Goal: Task Accomplishment & Management: Use online tool/utility

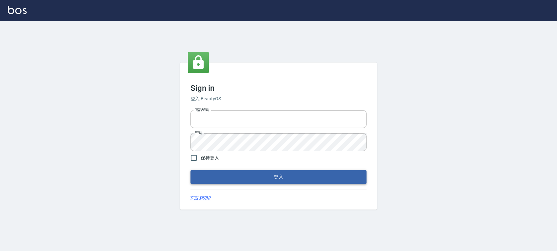
type input "0972392966"
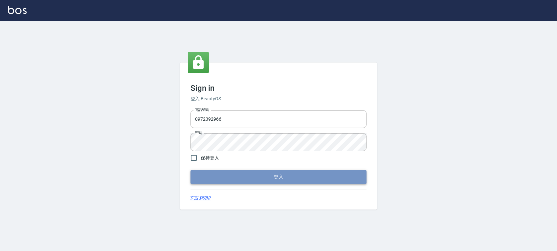
click at [286, 180] on button "登入" at bounding box center [279, 177] width 176 height 14
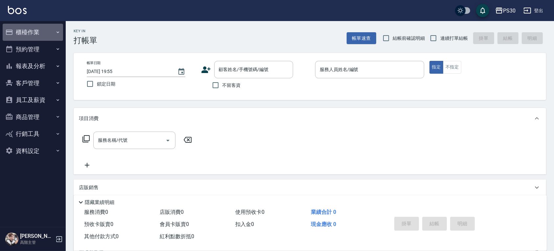
click at [39, 30] on button "櫃檯作業" at bounding box center [33, 32] width 60 height 17
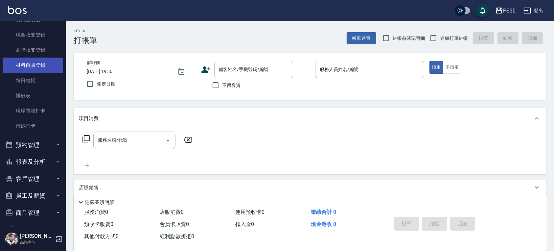
scroll to position [128, 0]
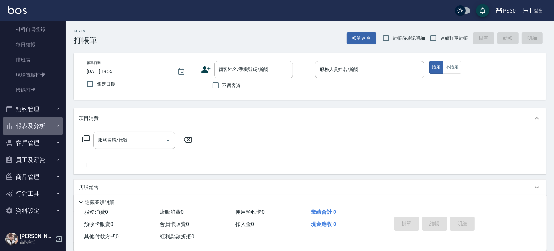
click at [43, 127] on button "報表及分析" at bounding box center [33, 125] width 60 height 17
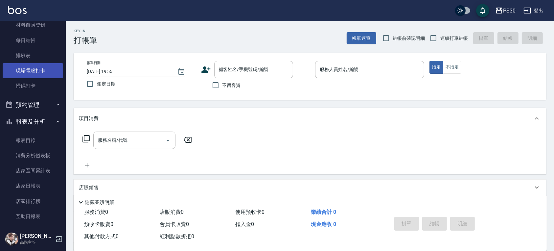
scroll to position [172, 0]
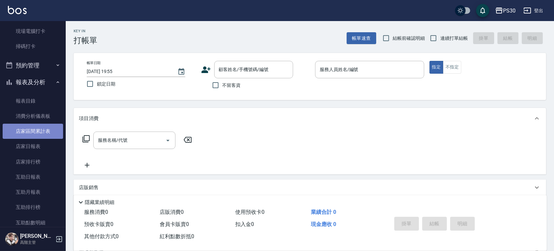
click at [39, 138] on link "店家區間累計表" at bounding box center [33, 131] width 60 height 15
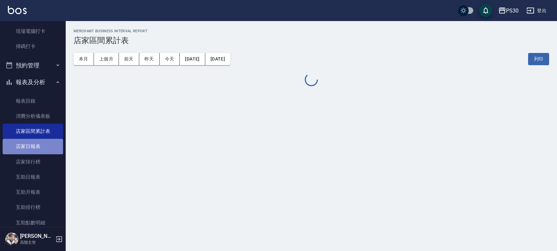
click at [37, 146] on link "店家日報表" at bounding box center [33, 146] width 60 height 15
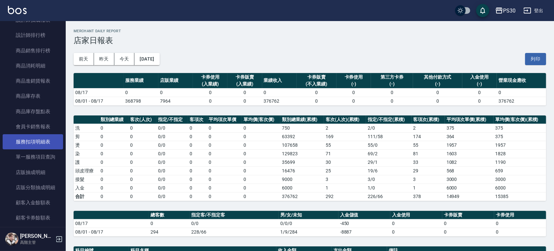
scroll to position [745, 0]
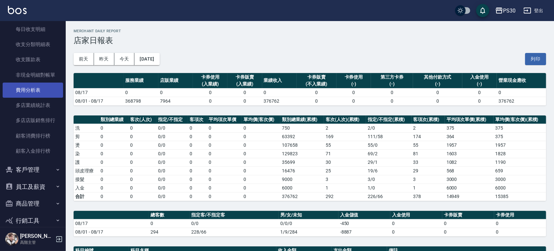
click at [38, 84] on link "費用分析表" at bounding box center [33, 90] width 60 height 15
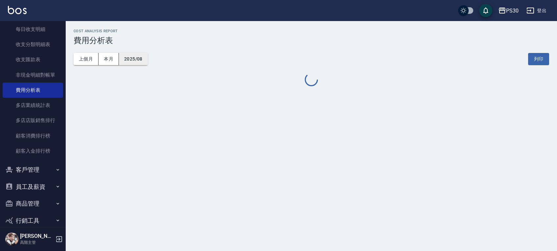
click at [139, 58] on button "2025/08" at bounding box center [133, 59] width 29 height 12
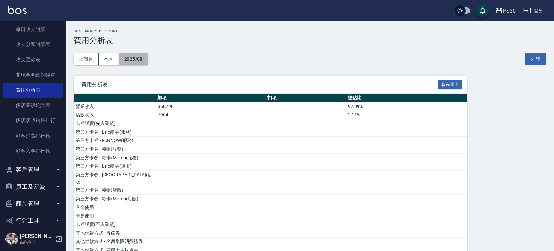
click at [131, 59] on button "2025/08" at bounding box center [133, 59] width 29 height 12
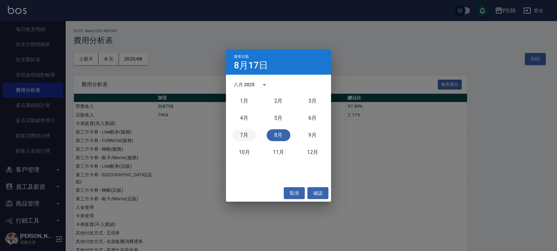
click at [244, 130] on button "7月" at bounding box center [245, 135] width 24 height 12
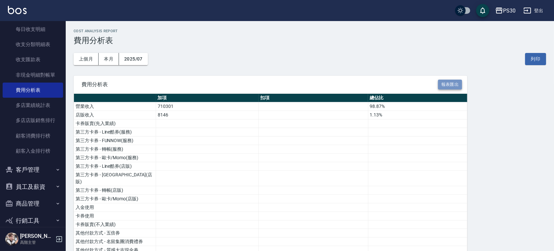
click at [446, 82] on button "報表匯出" at bounding box center [450, 85] width 24 height 10
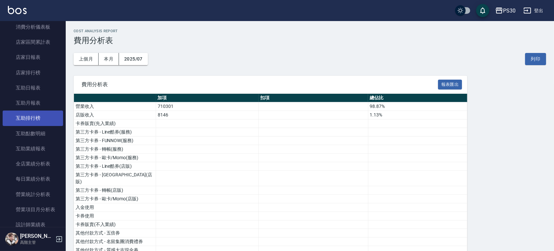
scroll to position [175, 0]
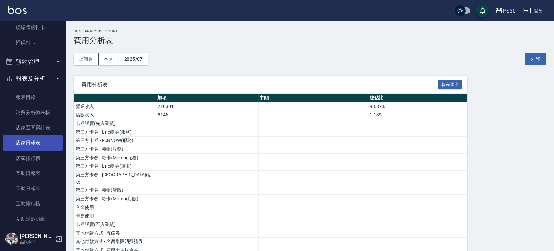
click at [37, 137] on link "店家日報表" at bounding box center [33, 142] width 60 height 15
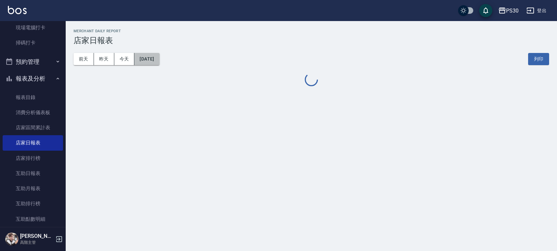
click at [150, 61] on button "[DATE]" at bounding box center [146, 59] width 25 height 12
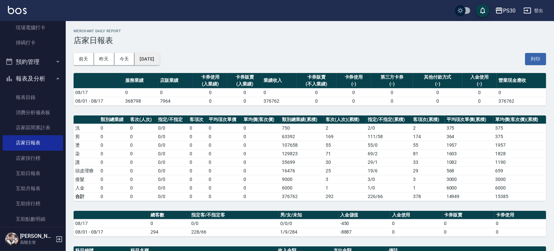
click at [159, 58] on button "[DATE]" at bounding box center [146, 59] width 25 height 12
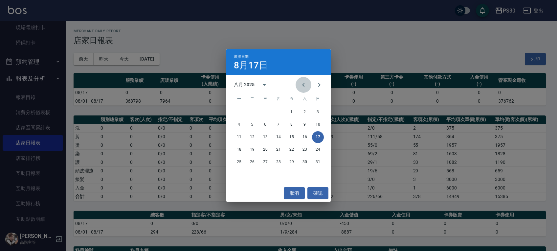
click at [302, 84] on icon "Previous month" at bounding box center [304, 85] width 8 height 8
click at [281, 160] on button "31" at bounding box center [279, 162] width 12 height 12
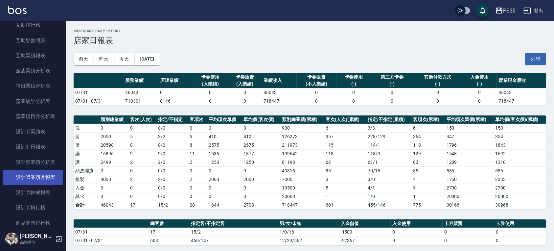
scroll to position [394, 0]
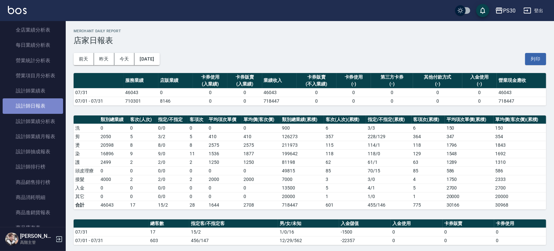
click at [42, 108] on link "設計師日報表" at bounding box center [33, 105] width 60 height 15
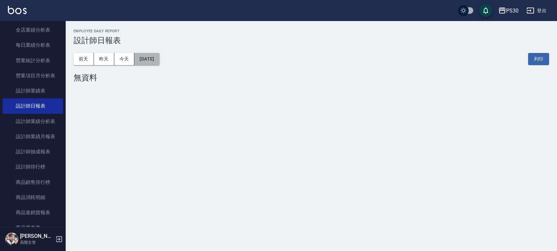
click at [155, 55] on button "[DATE]" at bounding box center [146, 59] width 25 height 12
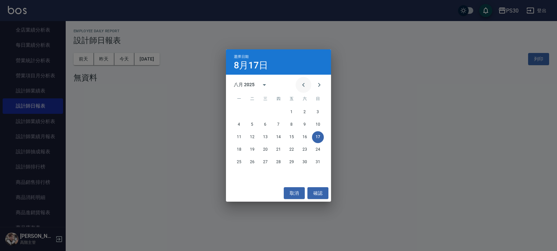
click at [304, 88] on icon "Previous month" at bounding box center [304, 85] width 8 height 8
click at [276, 160] on button "31" at bounding box center [279, 162] width 12 height 12
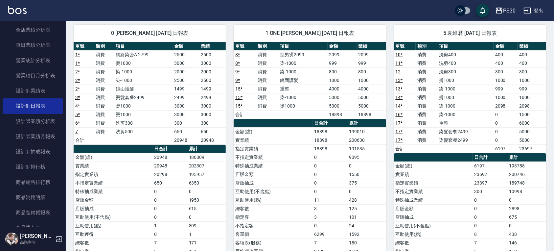
scroll to position [87, 0]
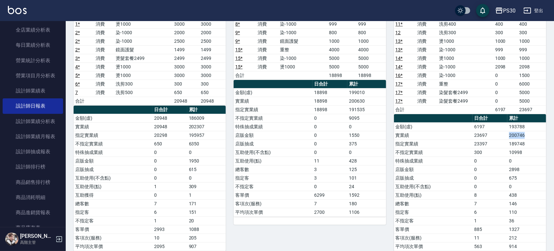
drag, startPoint x: 510, startPoint y: 133, endPoint x: 525, endPoint y: 133, distance: 15.1
click at [525, 133] on td "200746" at bounding box center [527, 135] width 39 height 9
drag, startPoint x: 524, startPoint y: 133, endPoint x: 498, endPoint y: 106, distance: 37.2
click at [498, 106] on td "6197" at bounding box center [506, 109] width 24 height 9
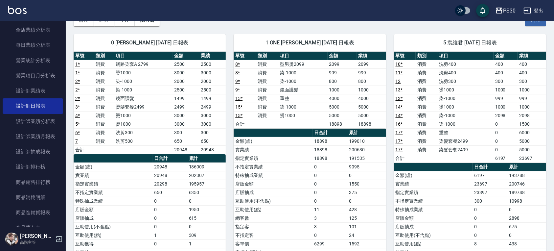
scroll to position [0, 0]
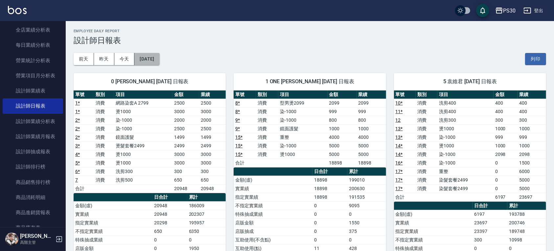
click at [141, 56] on button "[DATE]" at bounding box center [146, 59] width 25 height 12
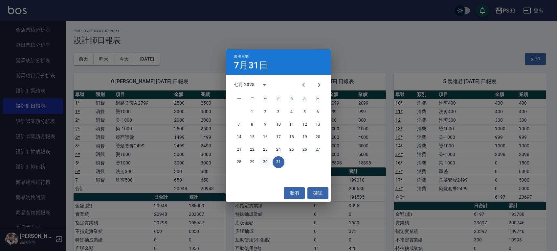
click at [264, 161] on button "30" at bounding box center [266, 162] width 12 height 12
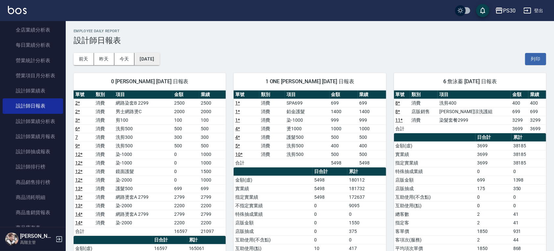
click at [156, 60] on button "[DATE]" at bounding box center [146, 59] width 25 height 12
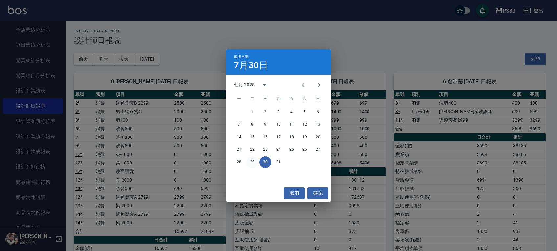
click at [251, 160] on button "29" at bounding box center [253, 162] width 12 height 12
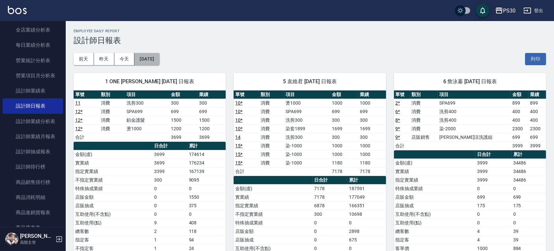
click at [159, 59] on button "[DATE]" at bounding box center [146, 59] width 25 height 12
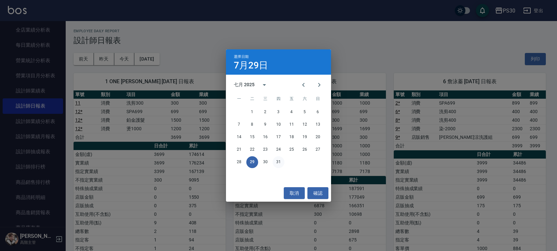
click at [279, 164] on button "31" at bounding box center [279, 162] width 12 height 12
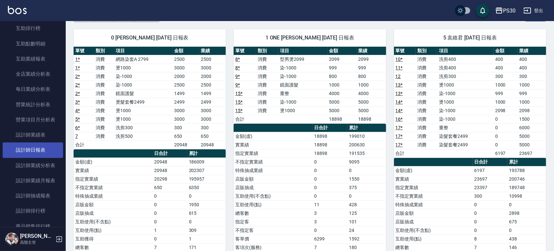
scroll to position [394, 0]
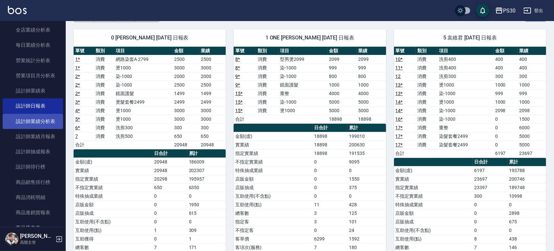
click at [53, 121] on link "設計師業績分析表" at bounding box center [33, 121] width 60 height 15
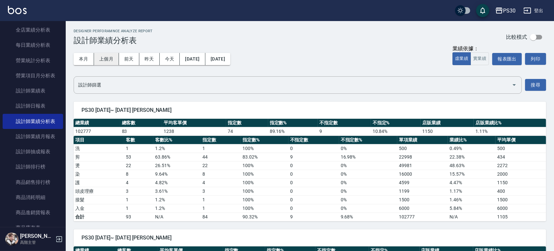
click at [102, 56] on button "上個月" at bounding box center [106, 59] width 25 height 12
click at [479, 60] on button "實業績" at bounding box center [480, 58] width 18 height 13
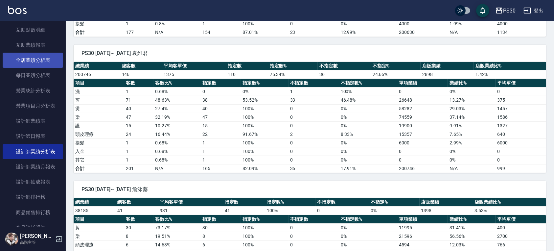
scroll to position [350, 0]
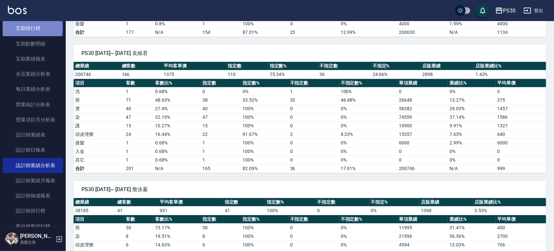
click at [32, 28] on link "互助排行榜" at bounding box center [33, 28] width 60 height 15
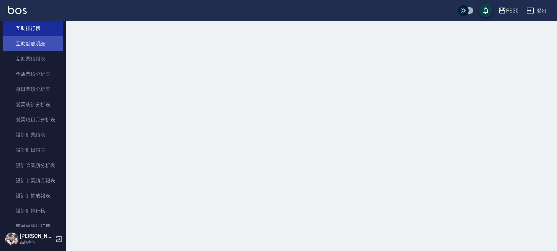
scroll to position [307, 0]
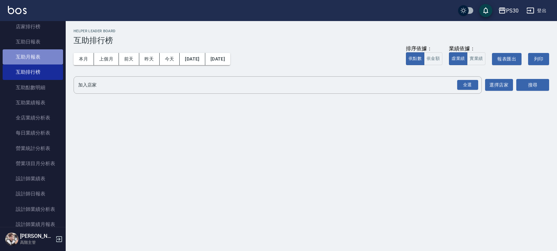
click at [41, 53] on link "互助月報表" at bounding box center [33, 56] width 60 height 15
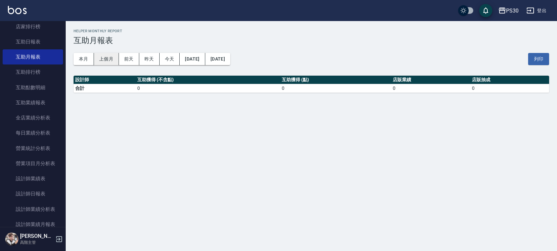
click at [107, 58] on button "上個月" at bounding box center [106, 59] width 25 height 12
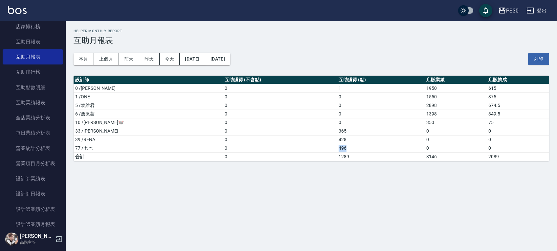
drag, startPoint x: 307, startPoint y: 147, endPoint x: 321, endPoint y: 146, distance: 13.8
click at [337, 146] on td "496" at bounding box center [381, 148] width 88 height 9
copy td "496"
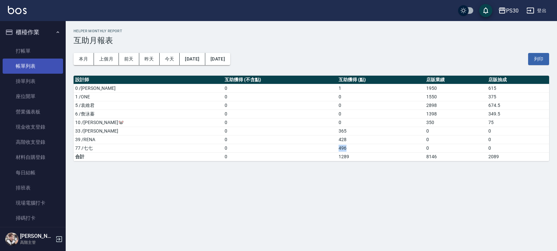
click at [34, 69] on link "帳單列表" at bounding box center [33, 66] width 60 height 15
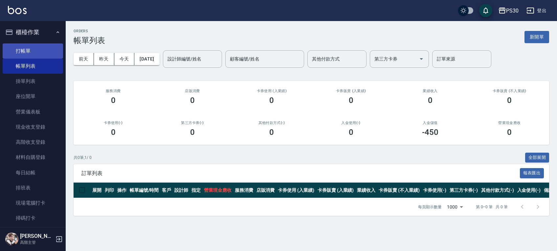
click at [19, 51] on link "打帳單" at bounding box center [33, 50] width 60 height 15
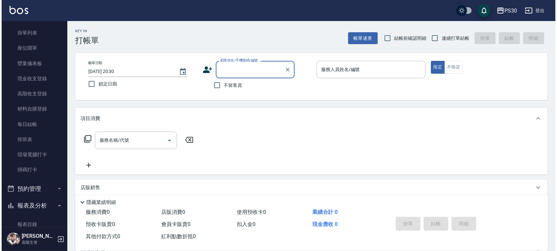
scroll to position [87, 0]
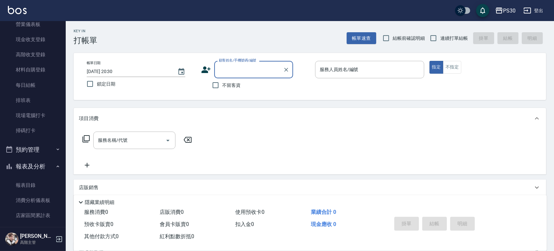
click at [236, 91] on label "不留客資" at bounding box center [225, 85] width 32 height 14
click at [223, 91] on input "不留客資" at bounding box center [216, 85] width 14 height 14
checkbox input "true"
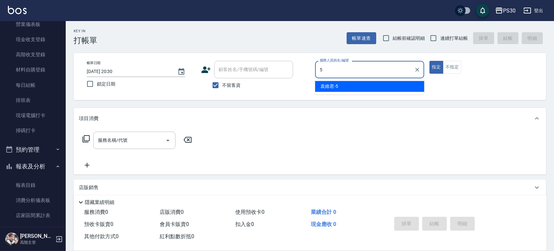
type input "袁維君-5"
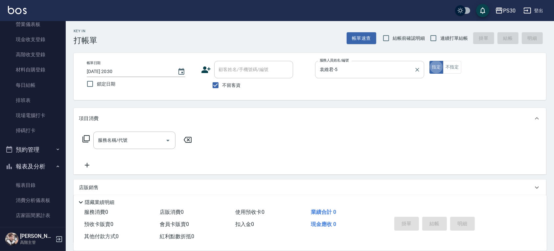
type button "true"
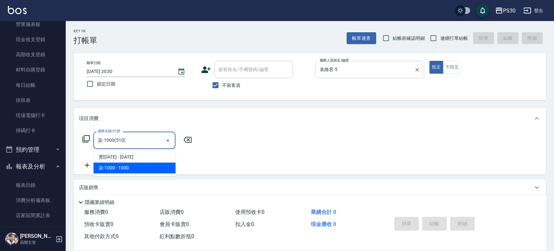
type input "染-1000(510)"
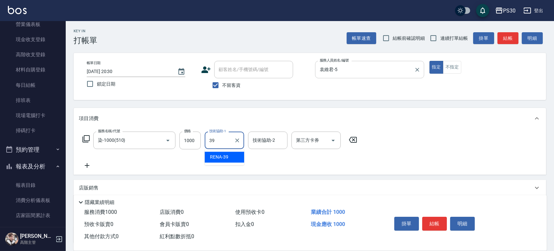
type input "RENA-39"
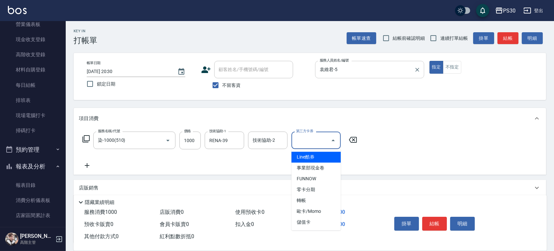
type input "Line酷券"
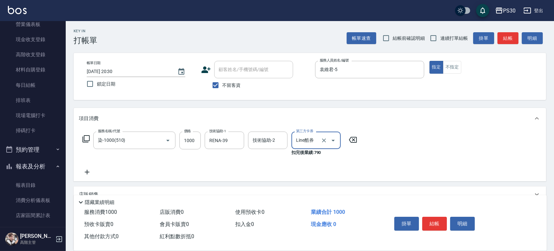
click at [324, 146] on div at bounding box center [328, 139] width 18 height 17
click at [326, 143] on icon "Clear" at bounding box center [324, 140] width 7 height 7
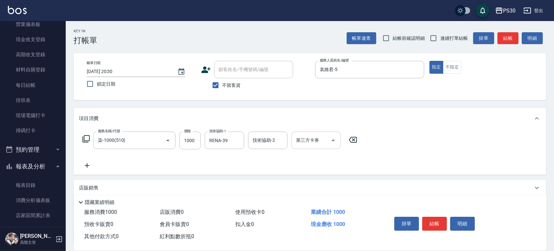
click at [89, 163] on icon at bounding box center [87, 165] width 16 height 8
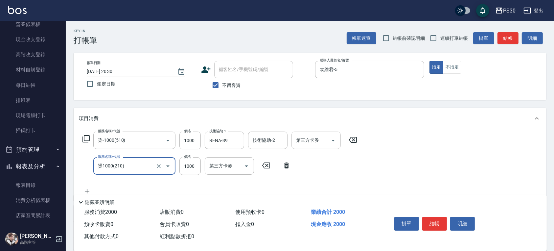
type input "燙1000(210)"
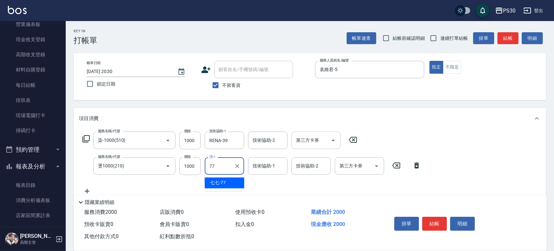
type input "七七-77"
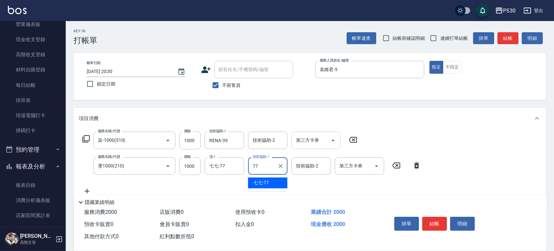
type input "七七-77"
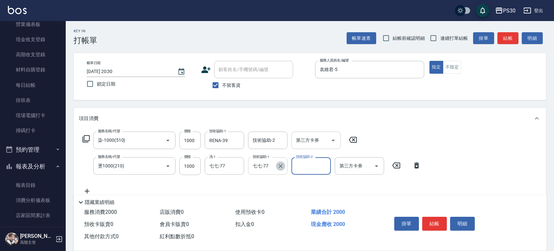
click at [280, 164] on icon "Clear" at bounding box center [280, 166] width 7 height 7
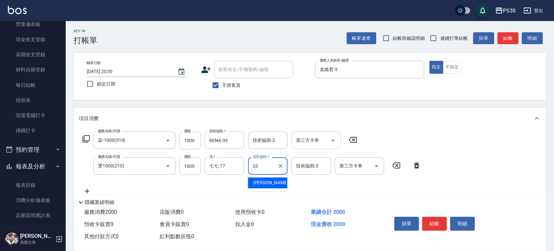
type input "[PERSON_NAME]-33"
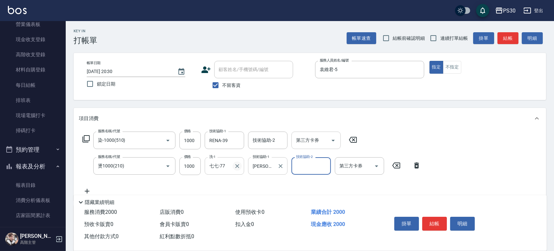
click at [239, 166] on icon "Clear" at bounding box center [237, 166] width 7 height 7
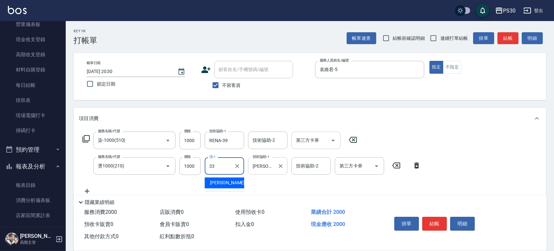
type input "[PERSON_NAME]-33"
click at [192, 168] on input "1000" at bounding box center [189, 166] width 21 height 18
type input "999"
click at [429, 220] on button "結帳" at bounding box center [434, 224] width 25 height 14
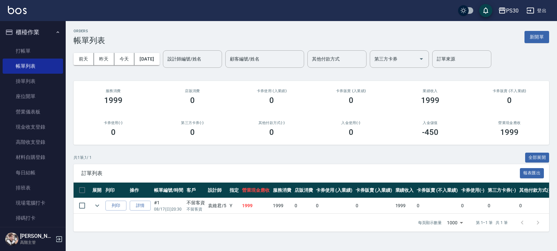
drag, startPoint x: 31, startPoint y: 47, endPoint x: 42, endPoint y: 33, distance: 18.3
click at [31, 46] on link "打帳單" at bounding box center [33, 50] width 60 height 15
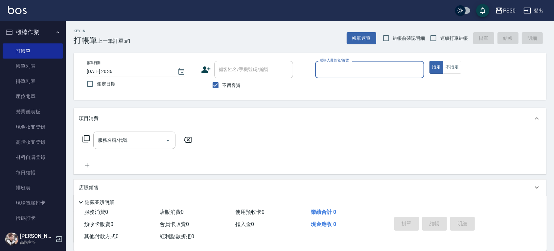
click at [455, 41] on span "連續打單結帳" at bounding box center [454, 38] width 28 height 7
click at [440, 41] on input "連續打單結帳" at bounding box center [434, 38] width 14 height 14
checkbox input "true"
click at [393, 65] on input "服務人員姓名/編號" at bounding box center [369, 70] width 103 height 12
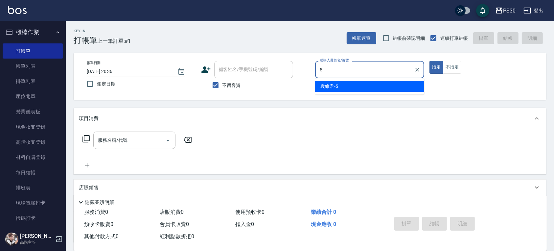
type input "袁維君-5"
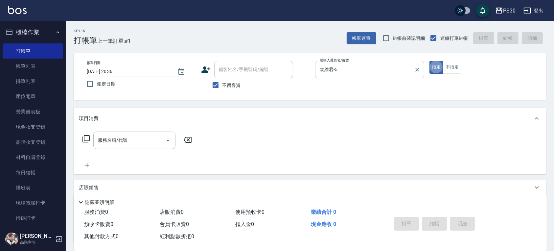
type button "true"
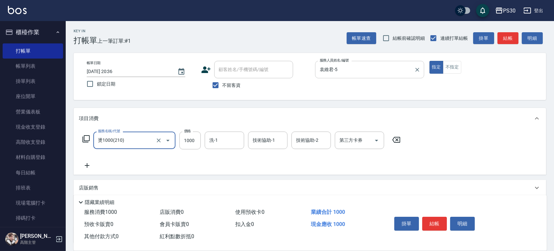
type input "燙1000(210)"
type input "1099"
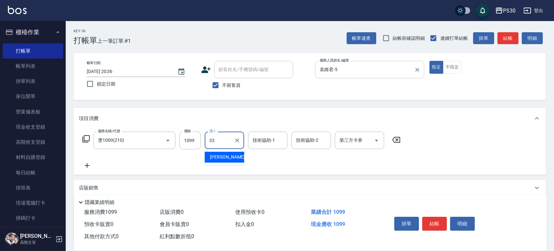
type input "[PERSON_NAME]-33"
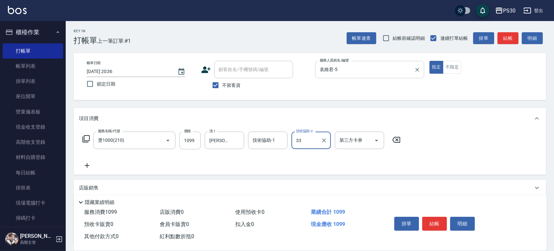
type input "[PERSON_NAME]-33"
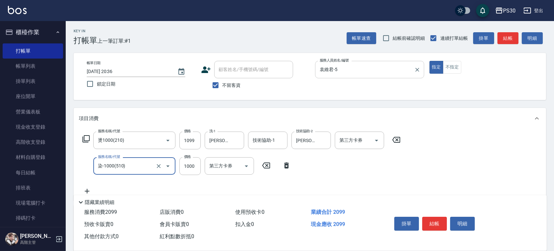
type input "染-1000(510)"
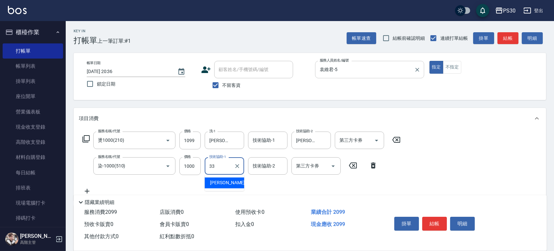
type input "[PERSON_NAME]-33"
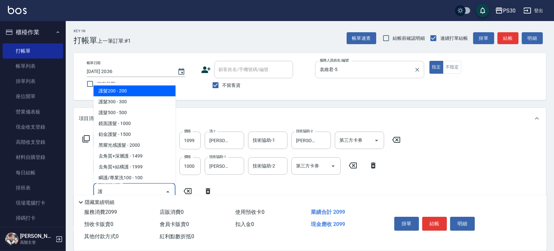
type input "護髮200(401)"
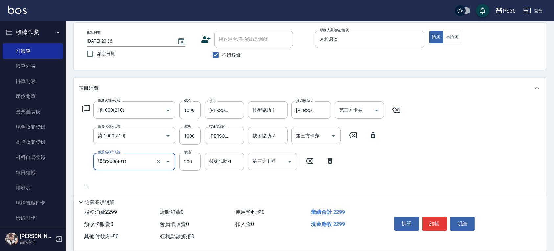
scroll to position [44, 0]
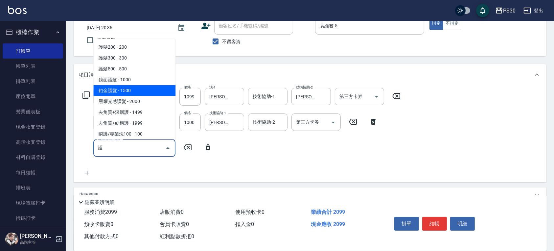
drag, startPoint x: 116, startPoint y: 87, endPoint x: 161, endPoint y: 112, distance: 51.8
click at [116, 87] on span "鉑金護髮 - 1500" at bounding box center [134, 90] width 82 height 11
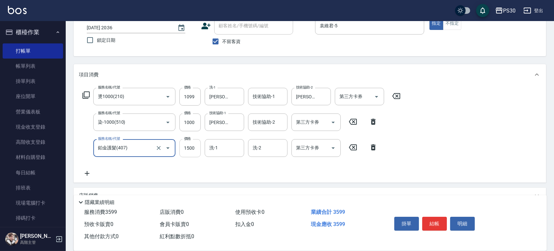
type input "鉑金護髮(407)"
click at [199, 152] on input "1500" at bounding box center [189, 148] width 21 height 18
type input "1300"
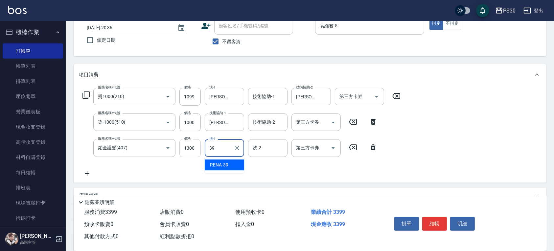
type input "RENA-39"
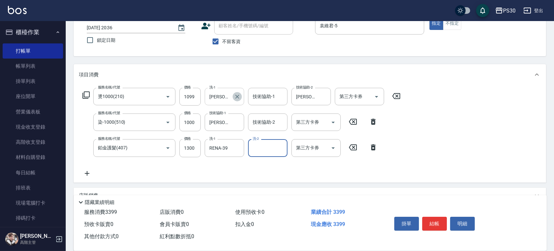
click at [235, 97] on icon "Clear" at bounding box center [237, 96] width 7 height 7
type input "RENA-39"
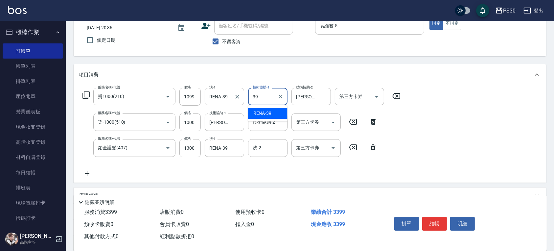
type input "RENA-39"
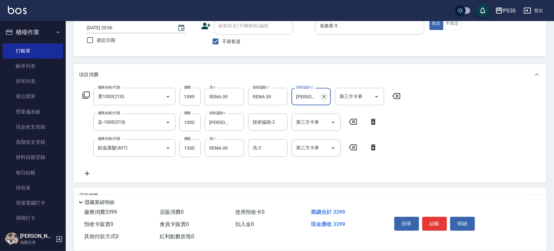
click at [325, 96] on icon "Clear" at bounding box center [324, 96] width 7 height 7
click at [428, 218] on button "結帳" at bounding box center [434, 224] width 25 height 14
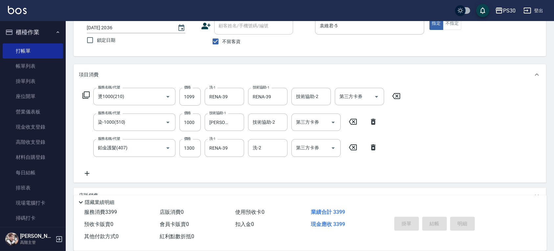
type input "[DATE] 20:37"
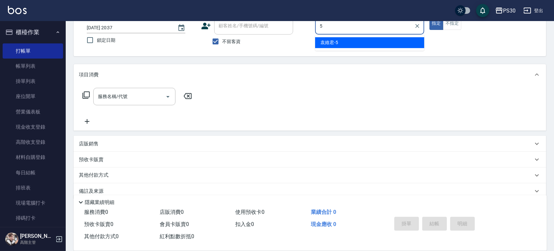
type input "袁維君-5"
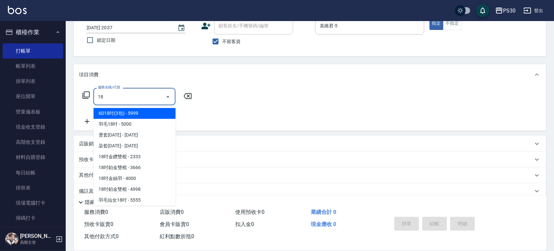
type input "1"
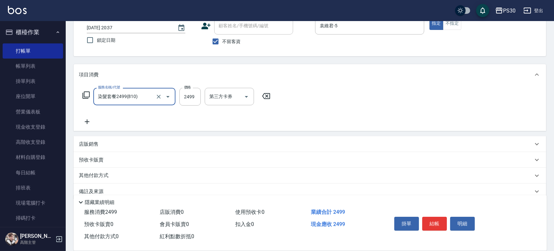
type input "染髮套餐2499(810)"
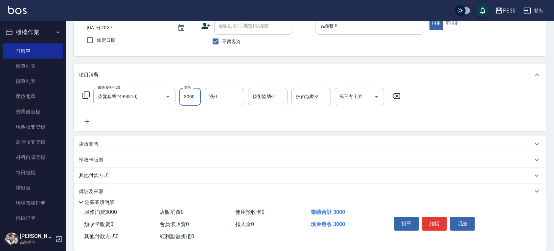
type input "3000"
type input "RENA-39"
click at [431, 222] on button "結帳" at bounding box center [434, 224] width 25 height 14
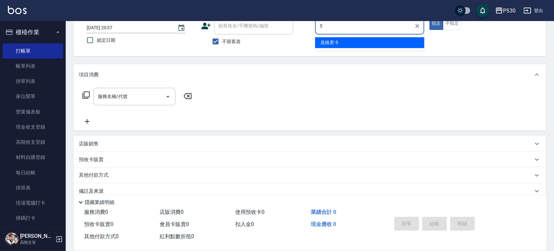
type input "袁維君-5"
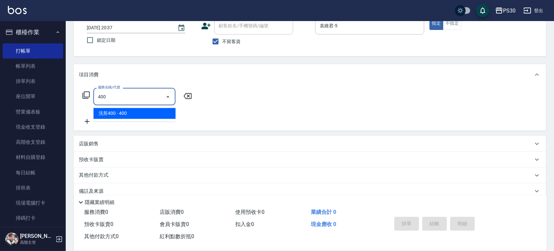
type input "洗剪400(400)"
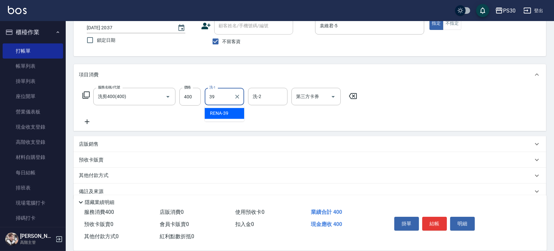
type input "RENA-39"
click at [436, 219] on button "結帳" at bounding box center [434, 224] width 25 height 14
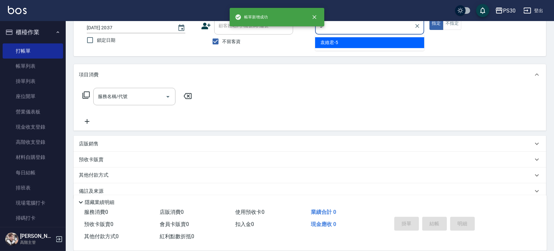
type input "袁維君-5"
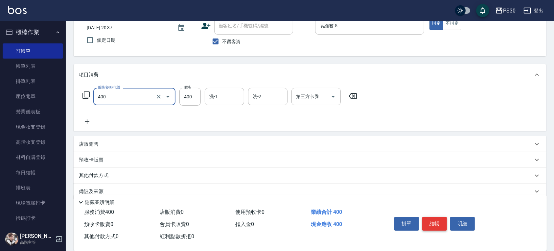
type input "洗剪400(400)"
click at [437, 221] on button "結帳" at bounding box center [434, 224] width 25 height 14
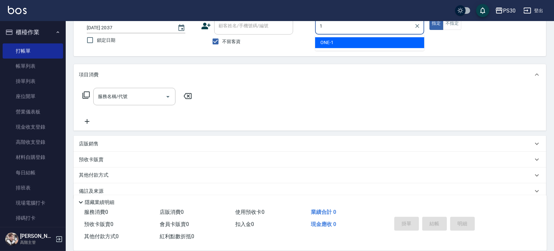
type input "ONE-1"
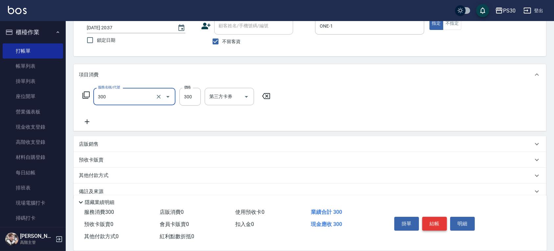
type input "洗剪300(300)"
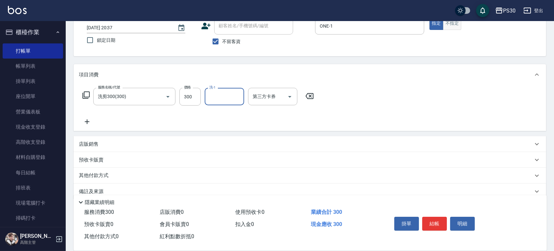
click at [457, 26] on button "不指定" at bounding box center [452, 23] width 18 height 13
click at [439, 224] on button "結帳" at bounding box center [434, 224] width 25 height 14
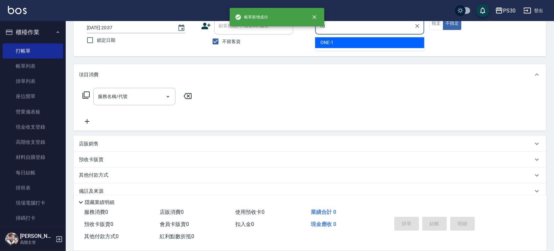
type input "陳湘芸🐭-10"
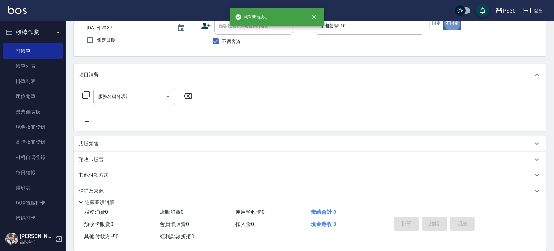
type button "false"
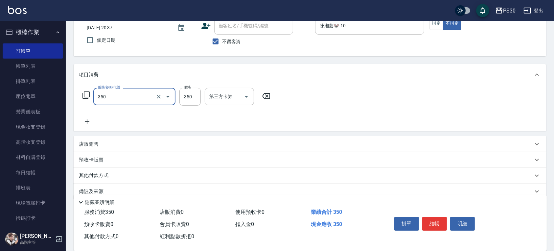
type input "洗剪350(350)"
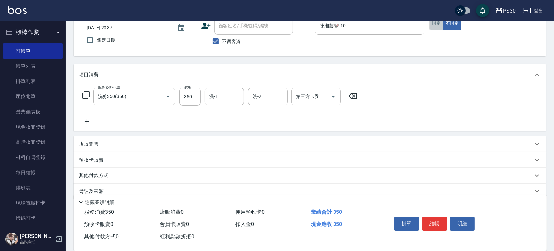
click at [432, 24] on button "指定" at bounding box center [437, 23] width 14 height 13
click at [437, 221] on button "結帳" at bounding box center [434, 224] width 25 height 14
type input "[DATE] 20:38"
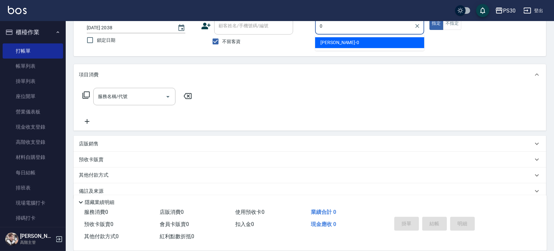
type input "[PERSON_NAME]-0"
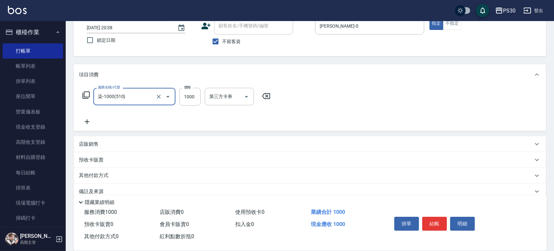
type input "染-1000(510)"
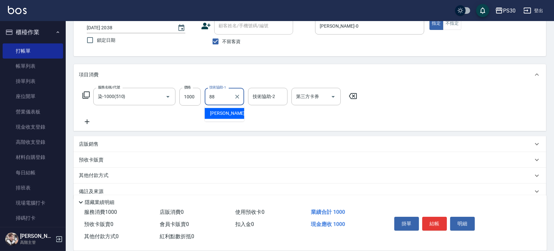
type input "8"
type input "七七-77"
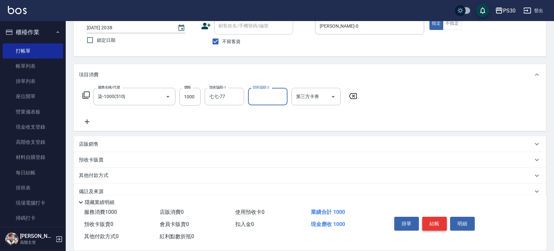
click at [438, 224] on button "結帳" at bounding box center [434, 224] width 25 height 14
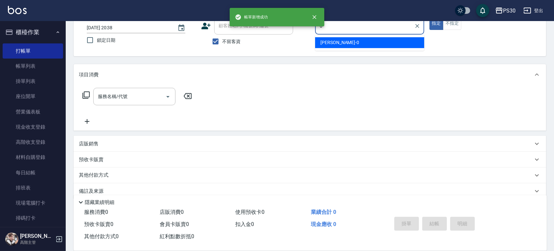
type input "[PERSON_NAME]-0"
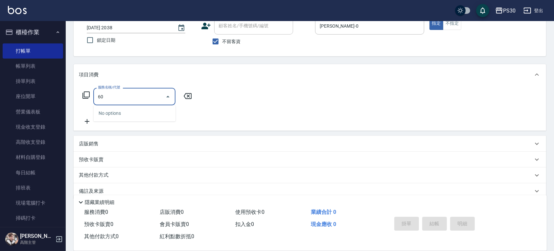
type input "6"
type input "599小麥去角質(0599)"
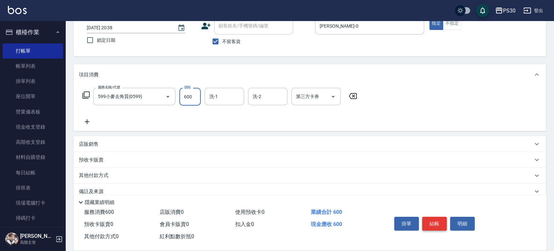
type input "600"
type input "七七-77"
click at [431, 220] on button "結帳" at bounding box center [434, 224] width 25 height 14
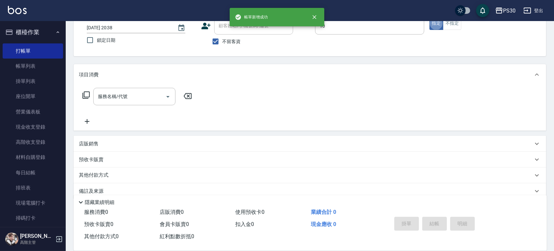
type input "陳湘芸🐭-10"
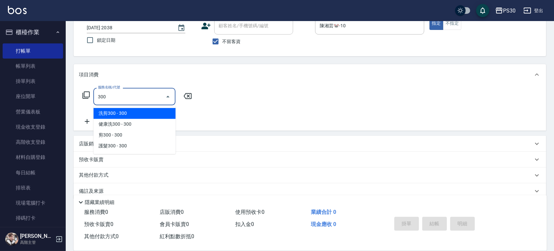
type input "洗剪300(300)"
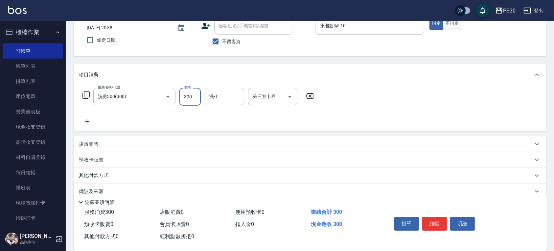
click at [452, 22] on button "不指定" at bounding box center [452, 23] width 18 height 13
click at [437, 226] on button "結帳" at bounding box center [434, 224] width 25 height 14
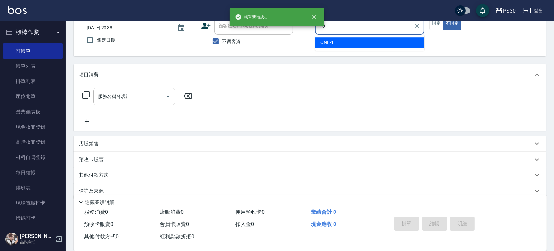
type input "陳湘芸🐭-10"
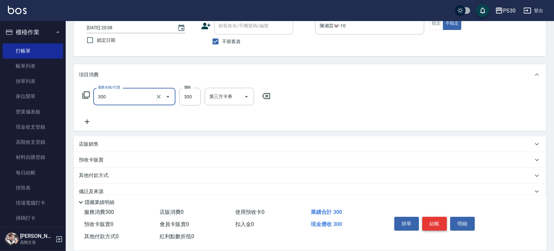
type input "洗剪300(300)"
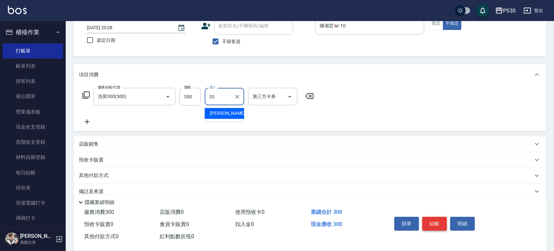
type input "[PERSON_NAME]-33"
click at [437, 221] on button "結帳" at bounding box center [434, 224] width 25 height 14
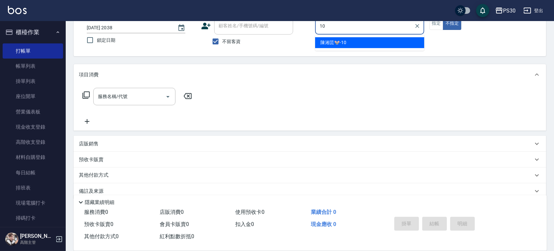
type input "陳湘芸🐭-10"
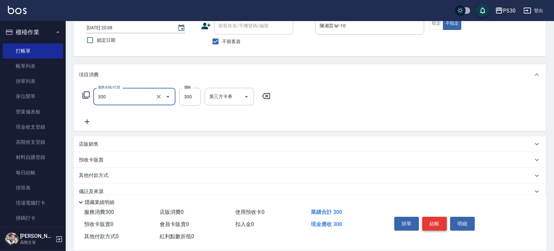
type input "洗剪300(300)"
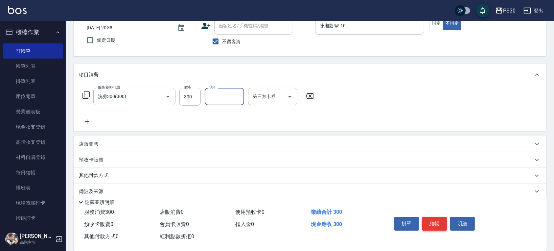
click at [436, 215] on div "掛單 結帳 明細" at bounding box center [435, 224] width 86 height 21
click at [436, 217] on button "結帳" at bounding box center [434, 224] width 25 height 14
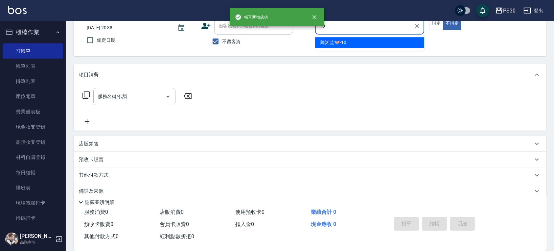
type input "陳湘芸🐭-10"
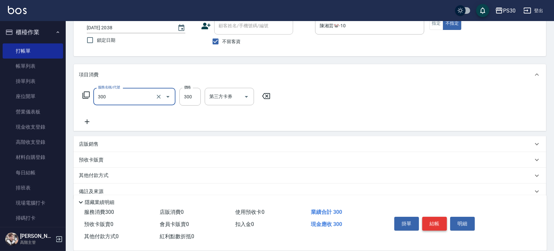
type input "洗剪300(300)"
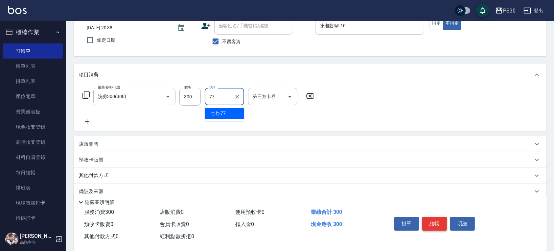
type input "七七-77"
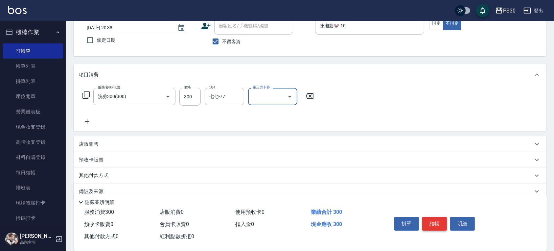
click at [436, 217] on button "結帳" at bounding box center [434, 224] width 25 height 14
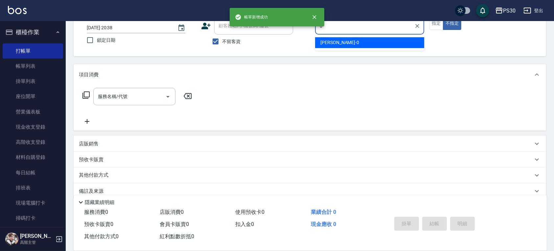
type input "[PERSON_NAME]-0"
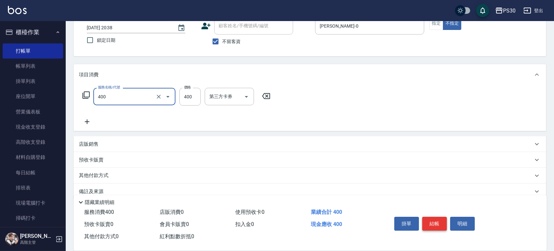
type input "洗剪400(400)"
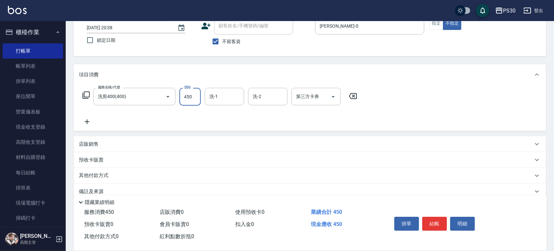
type input "450"
type input "七七-77"
click at [322, 96] on input "第三方卡券" at bounding box center [312, 97] width 34 height 12
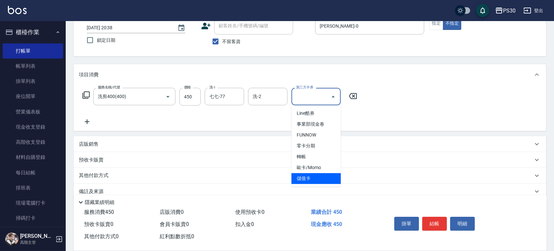
click at [325, 176] on span "儲值卡" at bounding box center [316, 178] width 49 height 11
type input "儲值卡"
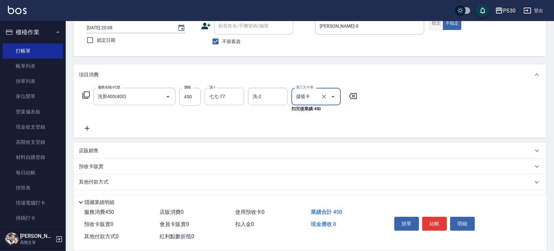
click at [440, 24] on button "指定" at bounding box center [437, 23] width 14 height 13
click at [431, 218] on button "結帳" at bounding box center [434, 224] width 25 height 14
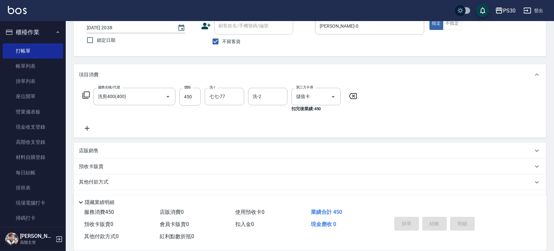
type input "[DATE] 20:39"
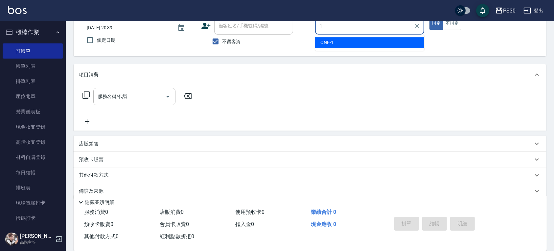
type input "ONE-1"
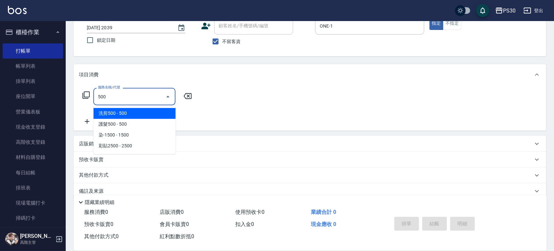
type input "洗剪500(500)"
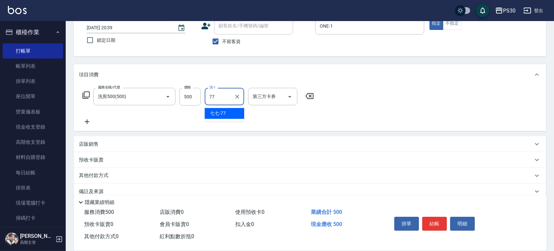
type input "七七-77"
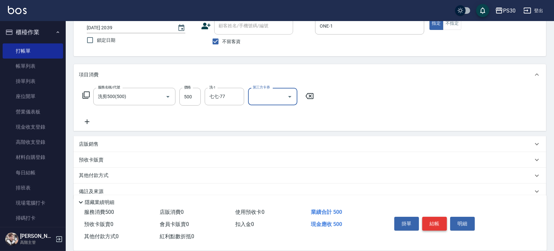
click at [436, 219] on button "結帳" at bounding box center [434, 224] width 25 height 14
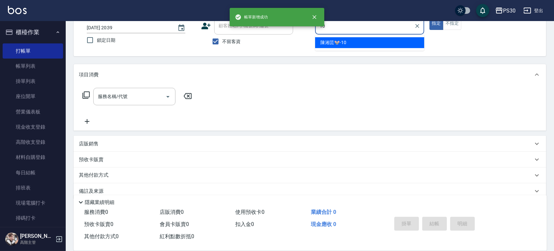
type input "陳湘芸🐭-10"
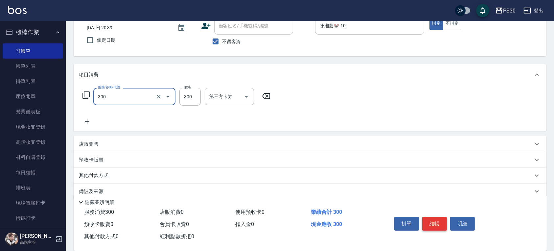
type input "洗剪300(300)"
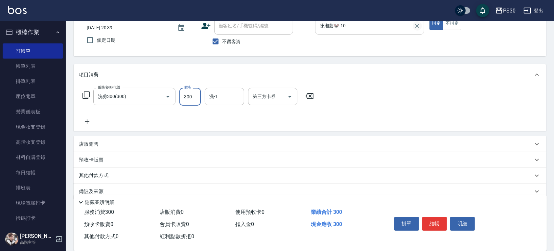
click at [416, 26] on icon "Clear" at bounding box center [417, 26] width 7 height 7
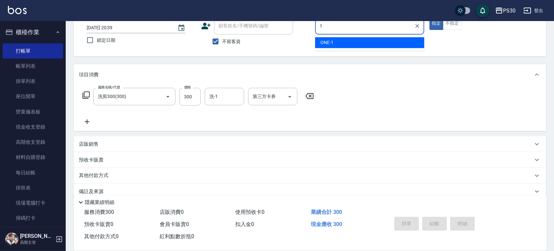
type input "ONE-1"
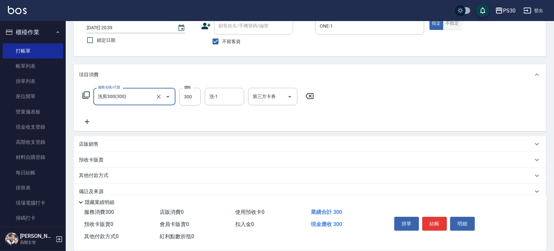
click at [452, 24] on button "不指定" at bounding box center [452, 23] width 18 height 13
click at [224, 96] on input "洗-1" at bounding box center [225, 97] width 34 height 12
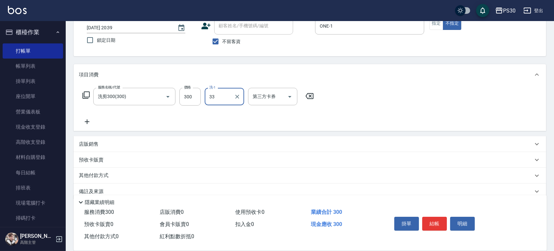
type input "[PERSON_NAME]-33"
click at [432, 224] on button "結帳" at bounding box center [434, 224] width 25 height 14
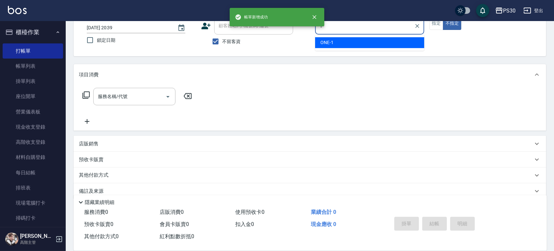
type input "ONE-1"
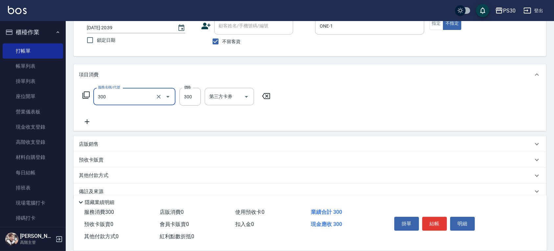
type input "洗剪300(300)"
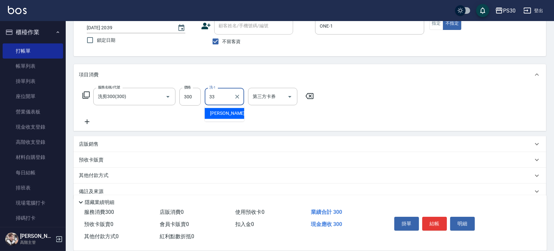
type input "[PERSON_NAME]-33"
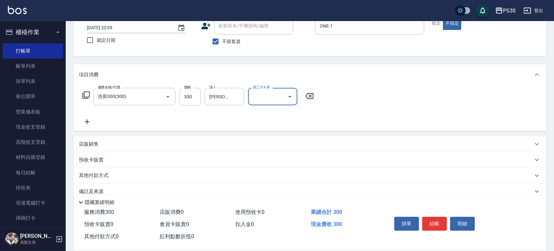
click at [432, 225] on button "結帳" at bounding box center [434, 224] width 25 height 14
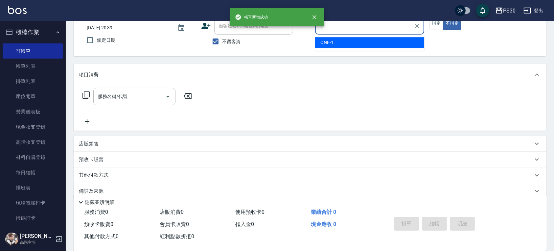
type input "ONE-1"
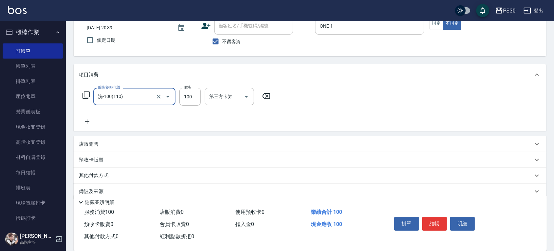
type input "洗-100(110)"
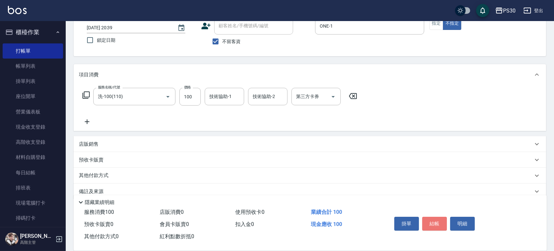
click at [432, 225] on button "結帳" at bounding box center [434, 224] width 25 height 14
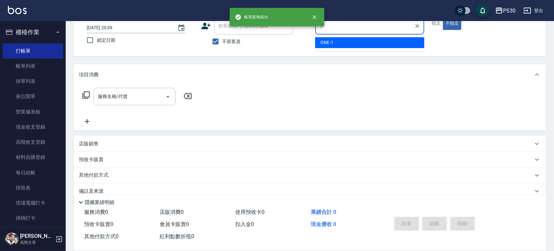
type input "ONE-1"
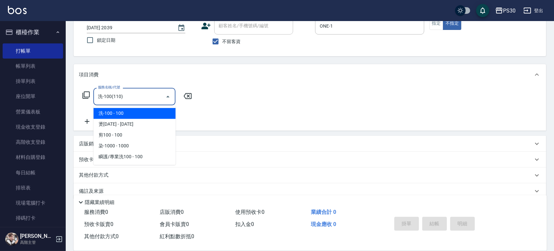
type input "洗-100(110)"
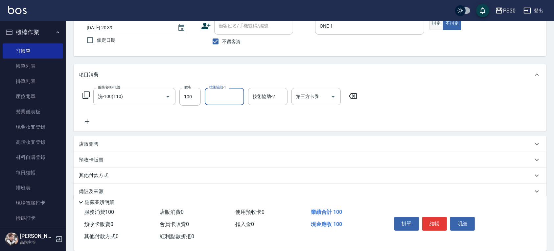
click at [441, 25] on button "指定" at bounding box center [437, 23] width 14 height 13
drag, startPoint x: 441, startPoint y: 225, endPoint x: 437, endPoint y: 221, distance: 5.6
click at [440, 224] on button "結帳" at bounding box center [434, 224] width 25 height 14
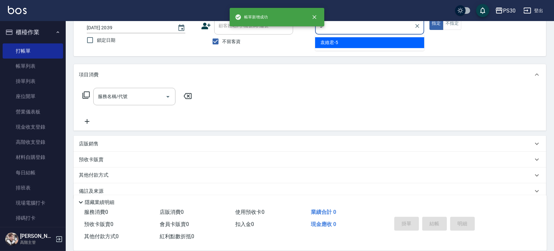
type input "袁維君-5"
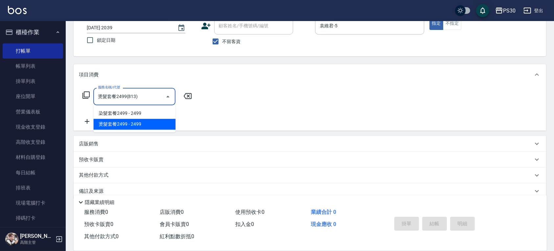
type input "燙髮套餐2499(813)"
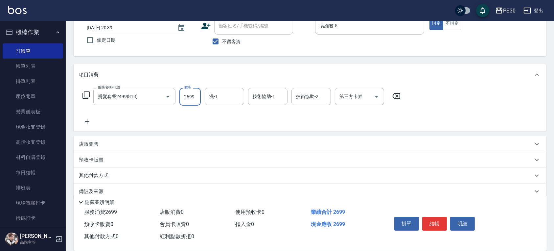
type input "2699"
type input "RENA-39"
click at [430, 214] on div "掛單 結帳 明細" at bounding box center [435, 224] width 86 height 21
click at [435, 220] on button "結帳" at bounding box center [434, 224] width 25 height 14
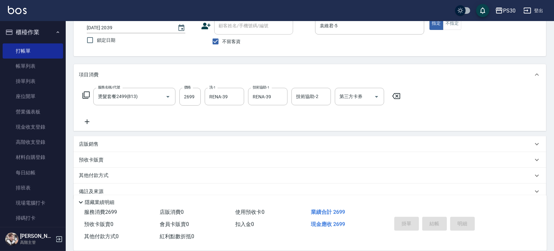
type input "[DATE] 20:40"
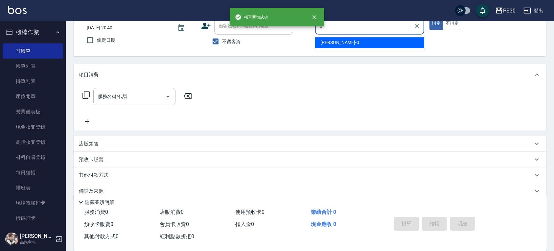
type input "[PERSON_NAME]-0"
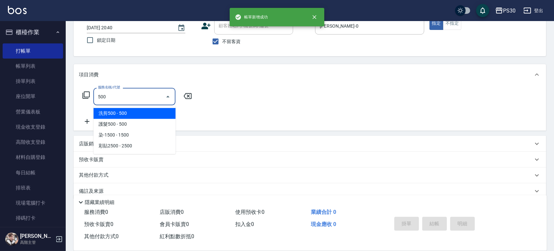
type input "洗剪500(500)"
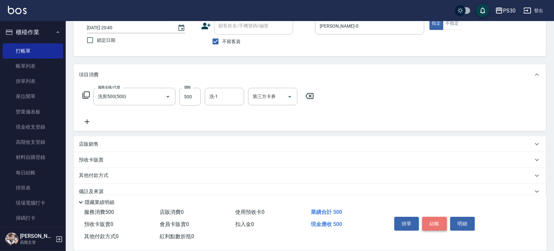
click at [427, 220] on button "結帳" at bounding box center [434, 224] width 25 height 14
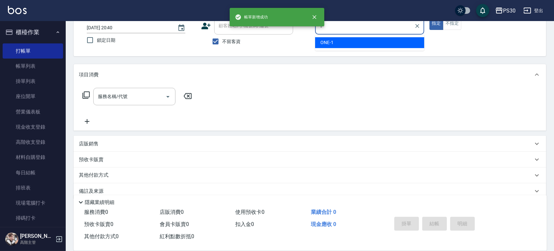
type input "ONE-1"
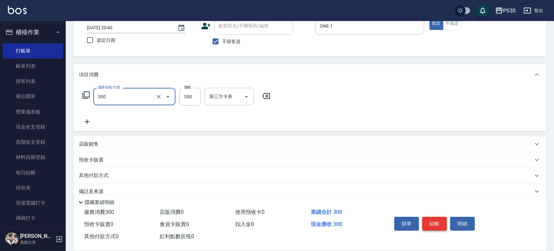
type input "洗剪300(300)"
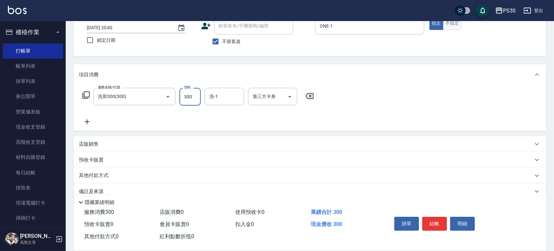
click at [451, 25] on button "不指定" at bounding box center [452, 23] width 18 height 13
click at [224, 97] on input "洗-1" at bounding box center [225, 97] width 34 height 12
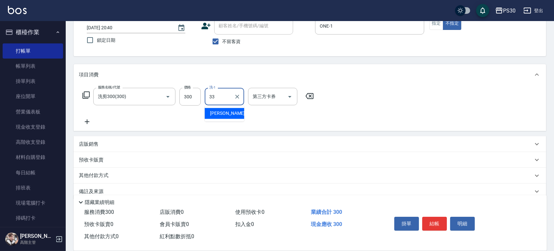
type input "[PERSON_NAME]-33"
click at [436, 217] on button "結帳" at bounding box center [434, 224] width 25 height 14
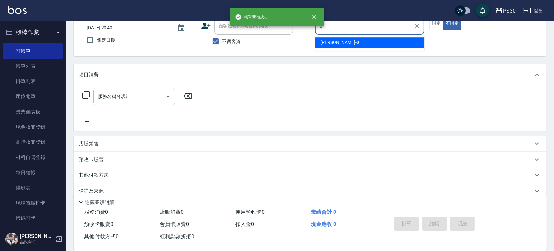
type input "[PERSON_NAME]-0"
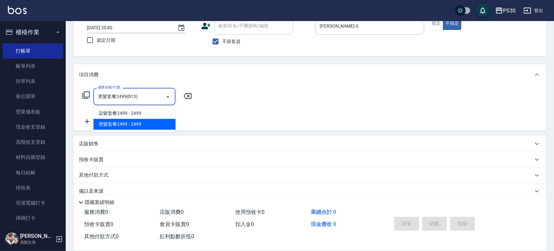
type input "燙髮套餐2499(813)"
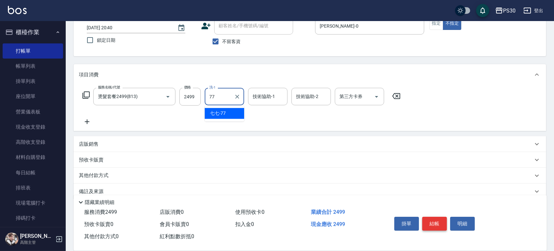
type input "七七-77"
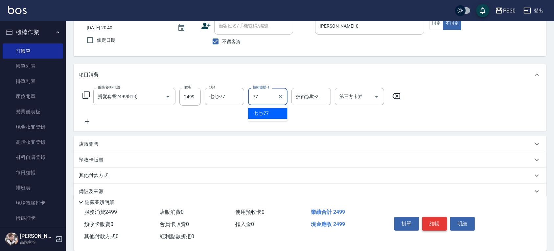
type input "七七-77"
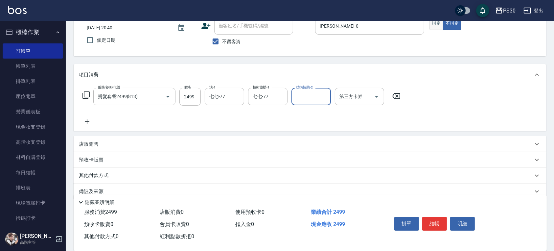
click at [437, 23] on button "指定" at bounding box center [437, 23] width 14 height 13
click at [430, 221] on button "結帳" at bounding box center [434, 224] width 25 height 14
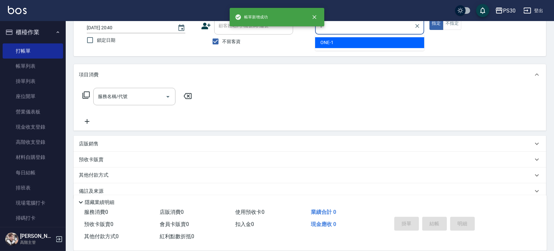
type input "ONE-1"
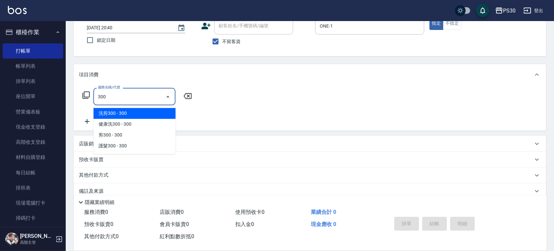
type input "洗剪300(300)"
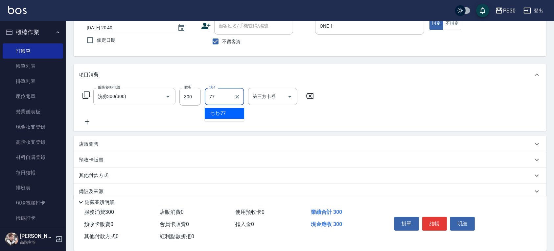
type input "七七-77"
click at [450, 30] on div "帳單日期 [DATE] 20:40 鎖定日期 顧客姓名/手機號碼/編號 顧客姓名/手機號碼/編號 不留客資 服務人員姓名/編號 ONE-1 服務人員姓名/編號…" at bounding box center [310, 32] width 457 height 31
click at [450, 27] on button "不指定" at bounding box center [452, 23] width 18 height 13
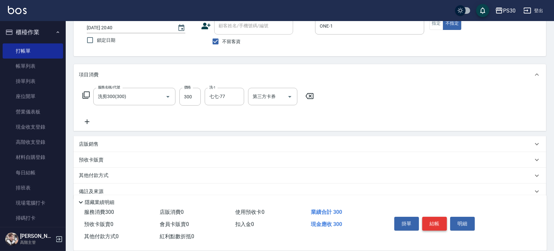
click at [435, 218] on button "結帳" at bounding box center [434, 224] width 25 height 14
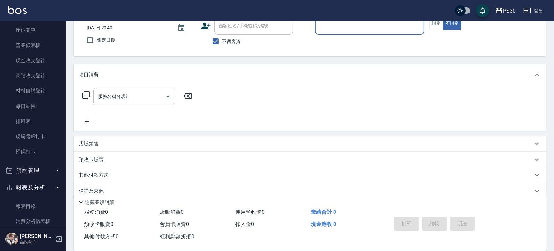
scroll to position [175, 0]
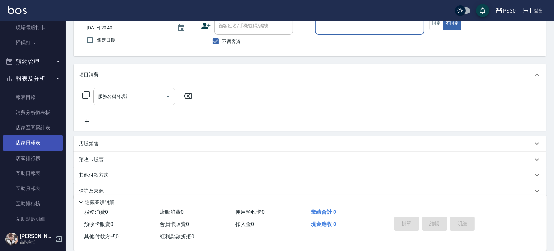
click at [43, 136] on link "店家日報表" at bounding box center [33, 142] width 60 height 15
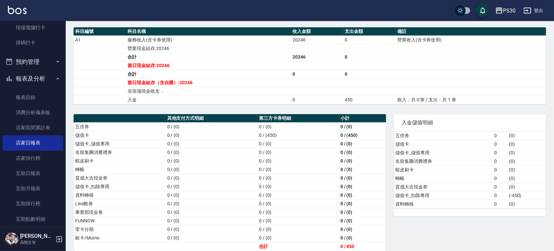
scroll to position [394, 0]
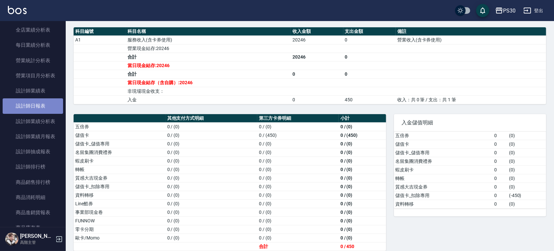
click at [33, 103] on link "設計師日報表" at bounding box center [33, 105] width 60 height 15
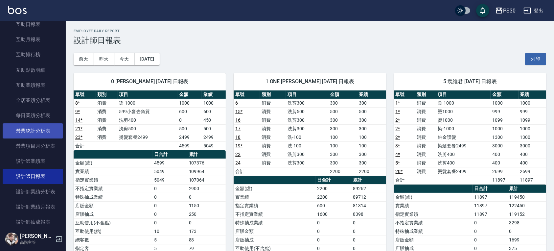
scroll to position [263, 0]
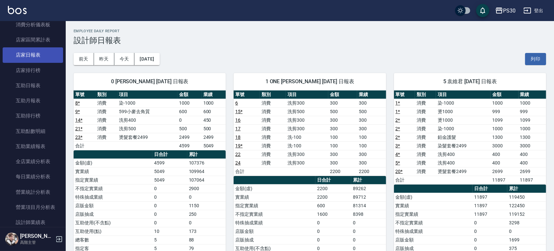
click at [38, 55] on link "店家日報表" at bounding box center [33, 54] width 60 height 15
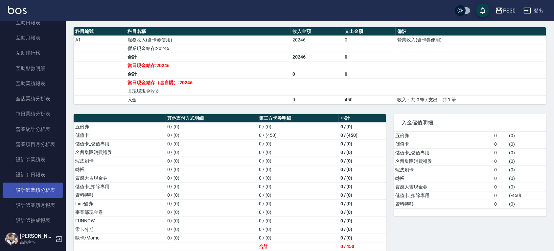
scroll to position [394, 0]
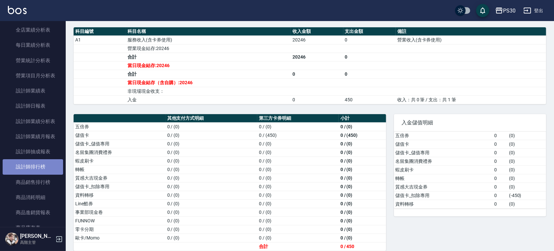
click at [36, 164] on link "設計師排行榜" at bounding box center [33, 166] width 60 height 15
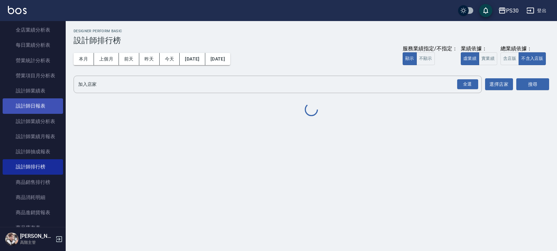
click at [45, 100] on link "設計師日報表" at bounding box center [33, 105] width 60 height 15
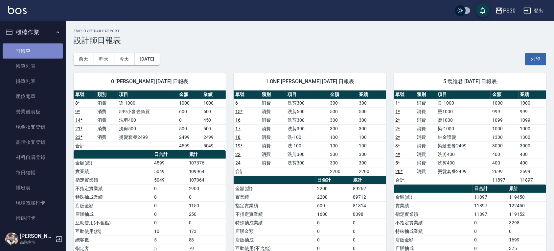
click at [34, 55] on link "打帳單" at bounding box center [33, 50] width 60 height 15
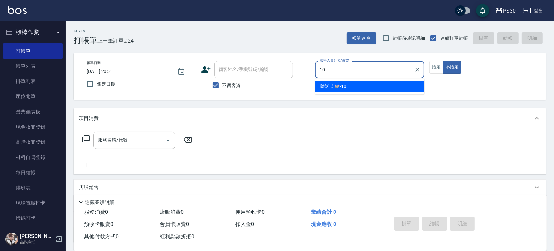
type input "陳湘芸🐭-10"
type button "false"
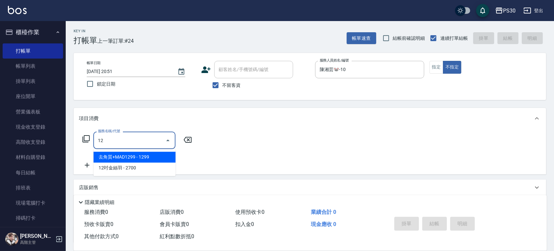
type input "1"
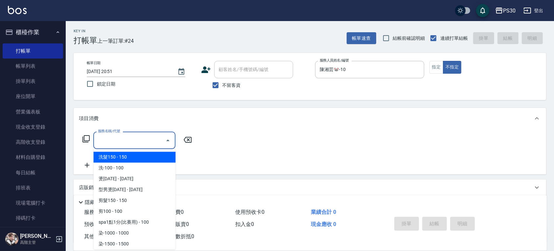
type input "0"
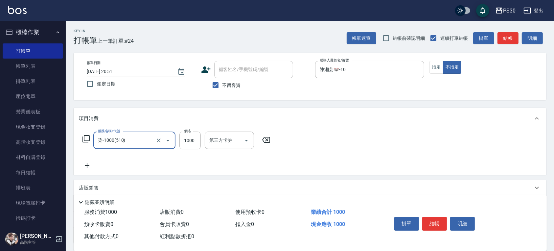
type input "染-1000(510)"
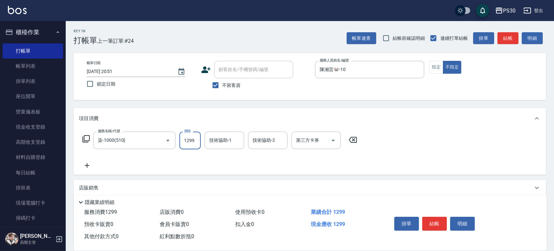
type input "1299"
type input "[PERSON_NAME]-33"
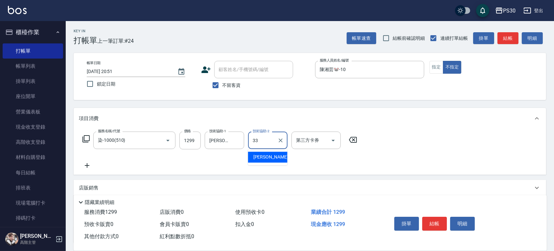
type input "[PERSON_NAME]-33"
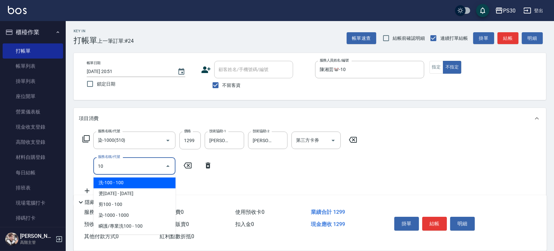
type input "1"
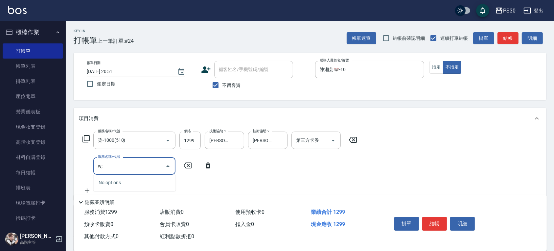
type input "w"
type input "燙"
type input "c"
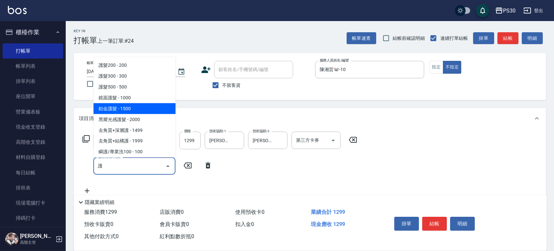
click at [98, 109] on span "鉑金護髮 - 1500" at bounding box center [134, 108] width 82 height 11
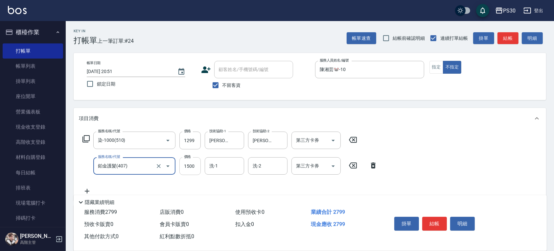
type input "鉑金護髮(407)"
click at [189, 168] on input "1500" at bounding box center [189, 166] width 21 height 18
type input "1600"
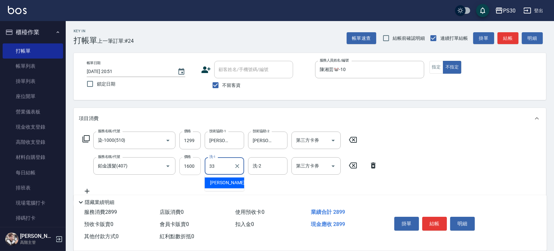
type input "[PERSON_NAME]-33"
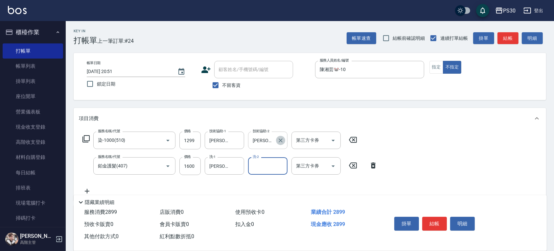
click at [278, 140] on icon "Clear" at bounding box center [280, 140] width 7 height 7
click at [439, 66] on button "指定" at bounding box center [437, 67] width 14 height 13
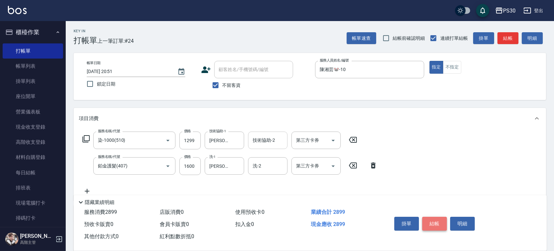
click at [437, 222] on button "結帳" at bounding box center [434, 224] width 25 height 14
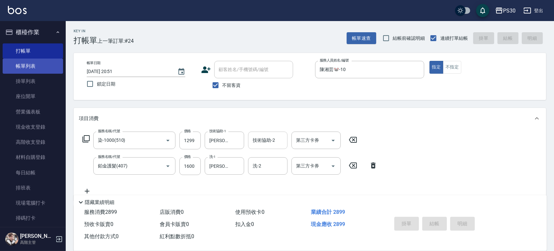
type input "[DATE] 20:52"
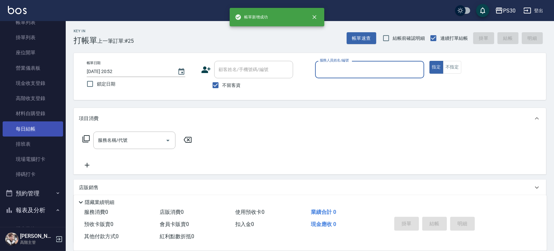
scroll to position [219, 0]
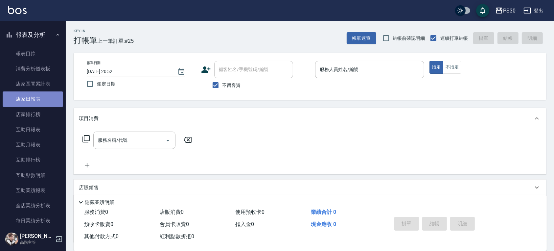
click at [49, 99] on link "店家日報表" at bounding box center [33, 98] width 60 height 15
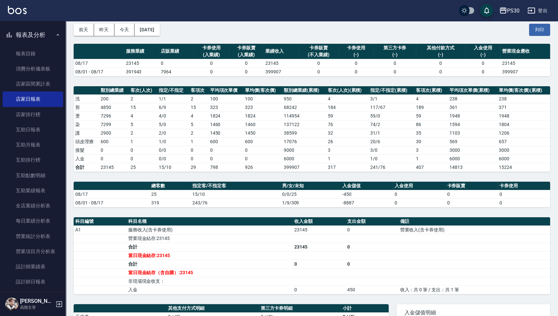
scroll to position [24, 0]
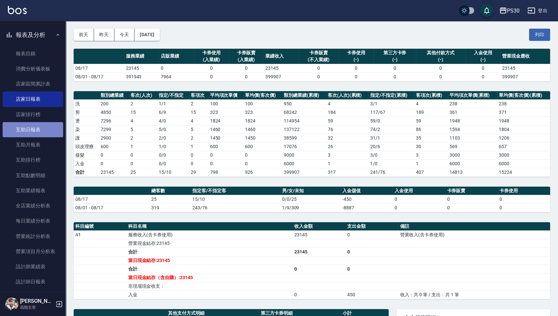
click at [35, 131] on link "互助日報表" at bounding box center [33, 129] width 60 height 15
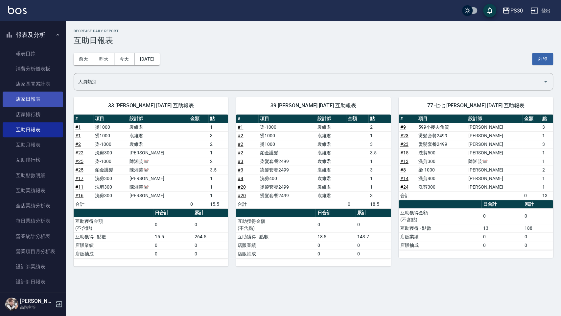
click at [11, 97] on link "店家日報表" at bounding box center [33, 98] width 60 height 15
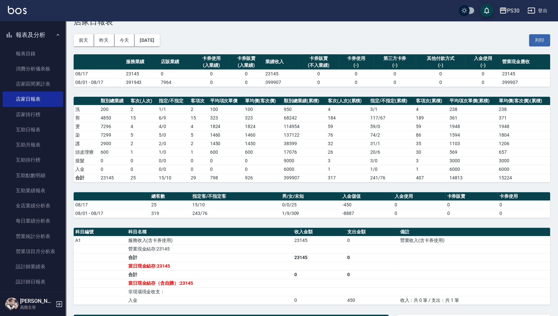
scroll to position [160, 0]
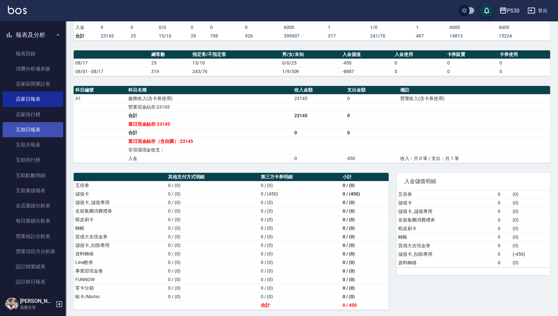
click at [32, 131] on link "互助日報表" at bounding box center [33, 129] width 60 height 15
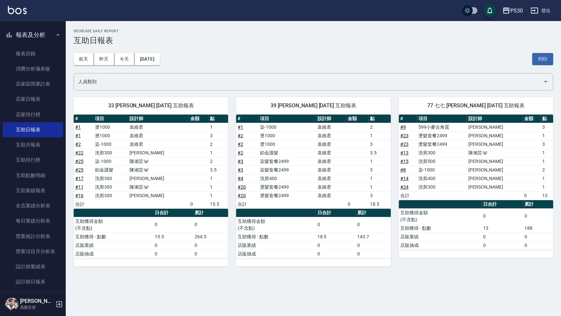
click at [461, 52] on div "前天 昨天 今天 [DATE] 列印" at bounding box center [314, 59] width 480 height 28
click at [35, 250] on link "設計師日報表" at bounding box center [33, 281] width 60 height 15
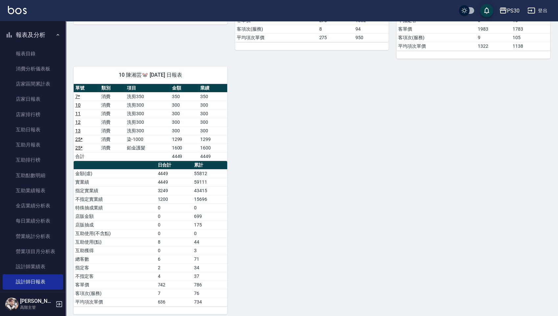
scroll to position [274, 0]
